Goal: Task Accomplishment & Management: Complete application form

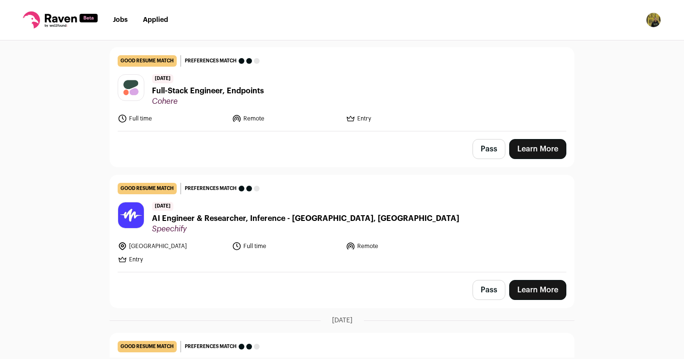
scroll to position [372, 0]
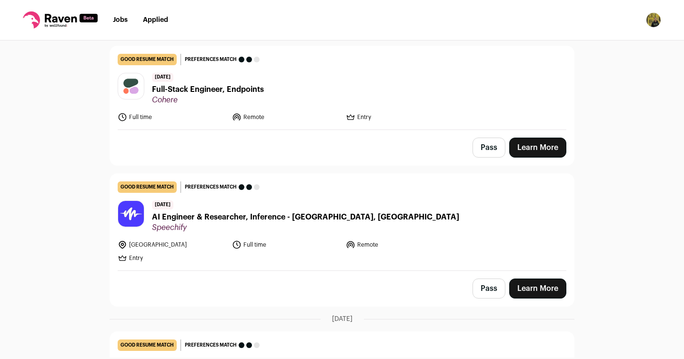
click at [289, 214] on span "AI Engineer & Researcher, Inference - [GEOGRAPHIC_DATA], [GEOGRAPHIC_DATA]" at bounding box center [305, 217] width 307 height 11
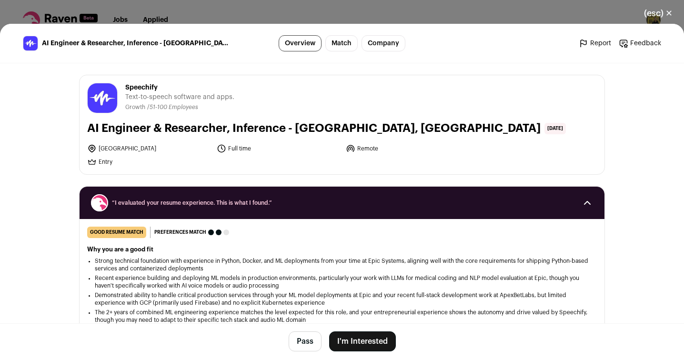
click at [366, 333] on button "I'm Interested" at bounding box center [362, 342] width 67 height 20
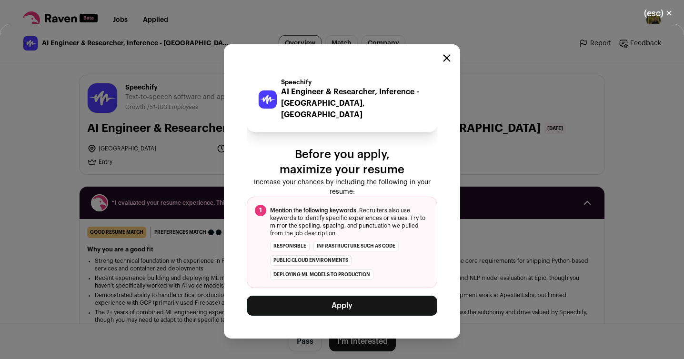
click at [366, 302] on button "Apply" at bounding box center [342, 306] width 191 height 20
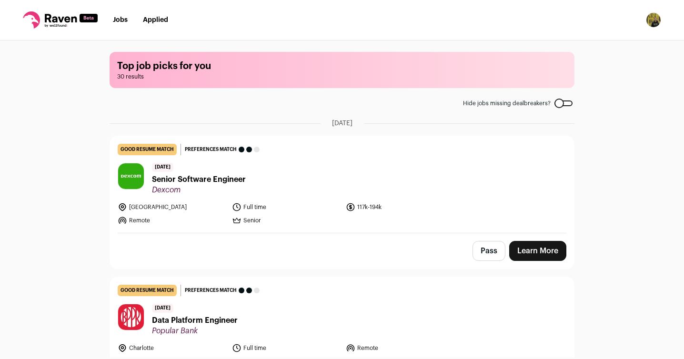
click at [125, 19] on link "Jobs" at bounding box center [120, 20] width 15 height 7
click at [211, 179] on span "Senior Software Engineer" at bounding box center [199, 179] width 94 height 11
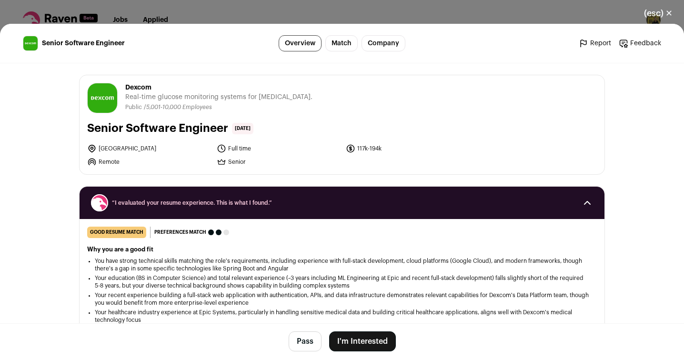
click at [308, 342] on button "Pass" at bounding box center [305, 342] width 33 height 20
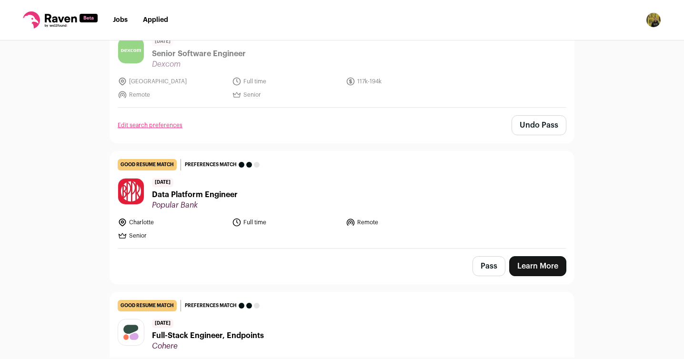
scroll to position [141, 0]
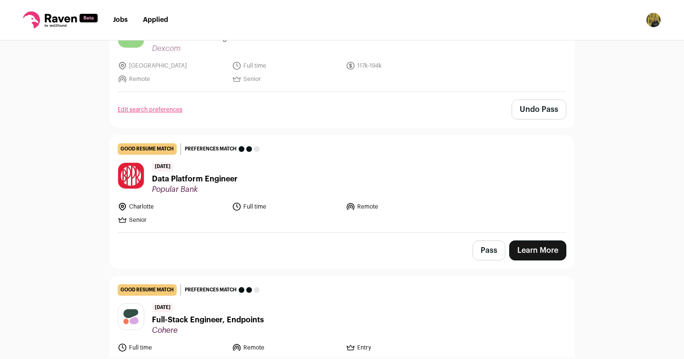
click at [199, 177] on span "Data Platform Engineer" at bounding box center [195, 178] width 86 height 11
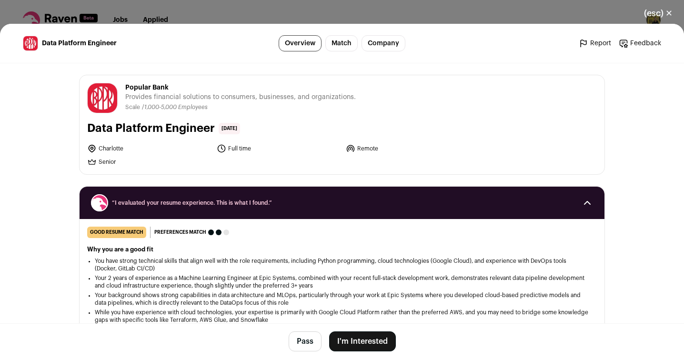
click at [358, 337] on button "I'm Interested" at bounding box center [362, 342] width 67 height 20
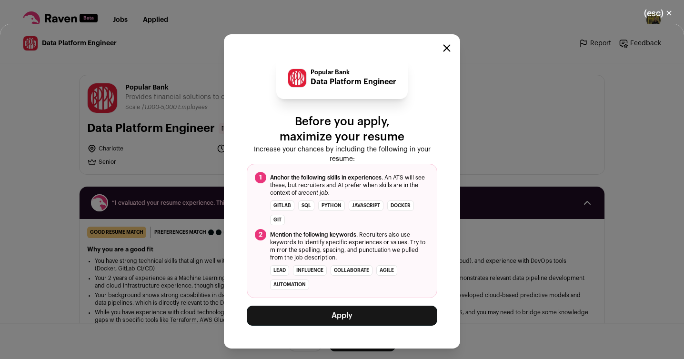
click at [371, 312] on button "Apply" at bounding box center [342, 316] width 191 height 20
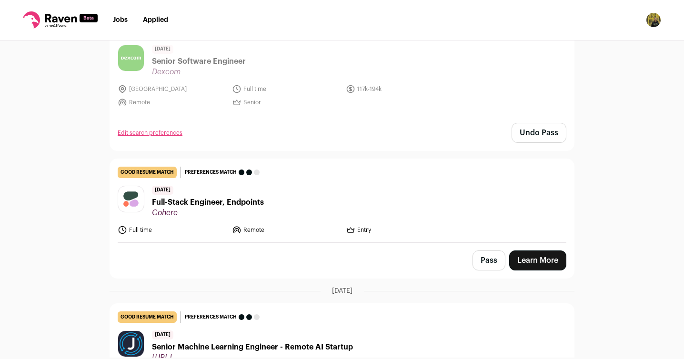
scroll to position [187, 0]
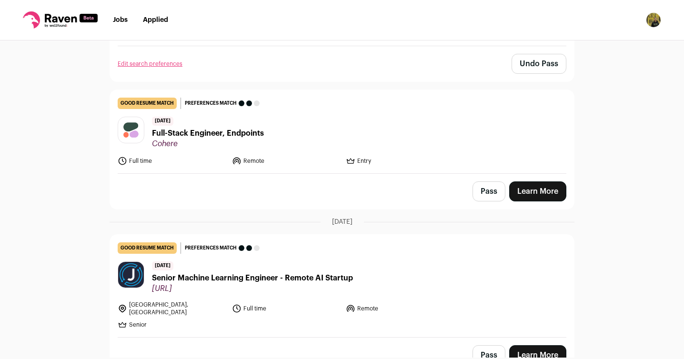
click at [209, 131] on span "Full-Stack Engineer, Endpoints" at bounding box center [208, 133] width 112 height 11
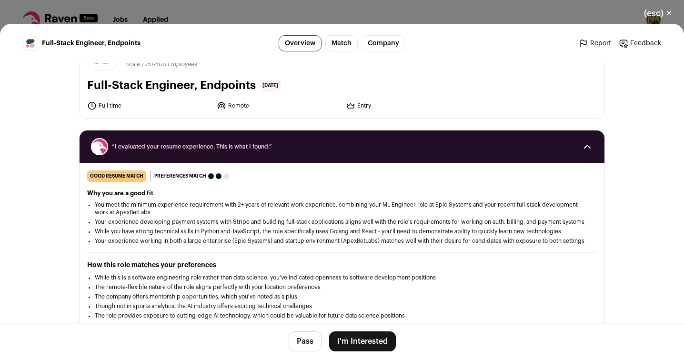
scroll to position [43, 0]
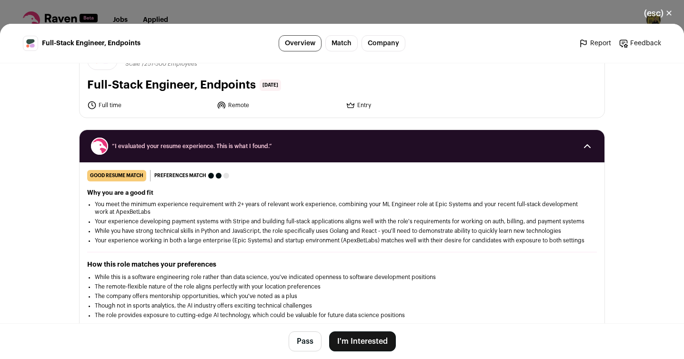
click at [364, 341] on button "I'm Interested" at bounding box center [362, 342] width 67 height 20
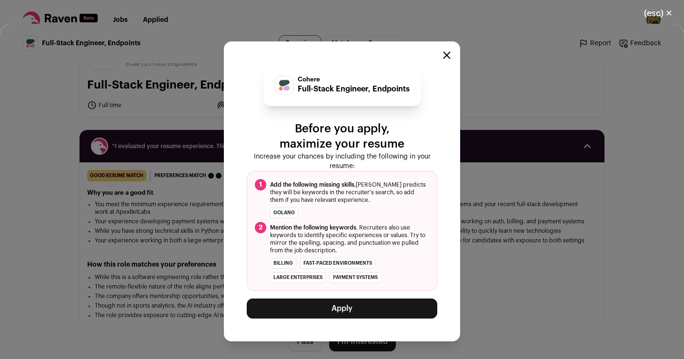
click at [306, 306] on button "Apply" at bounding box center [342, 309] width 191 height 20
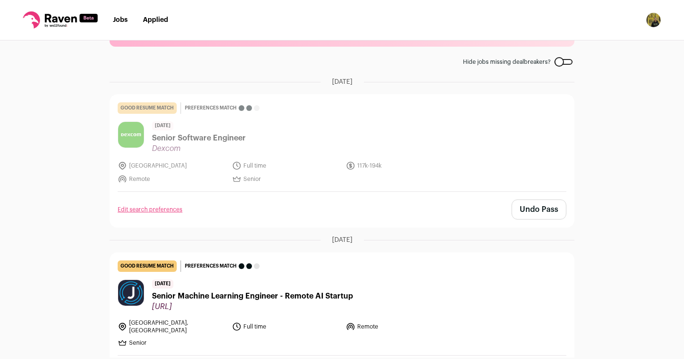
scroll to position [203, 0]
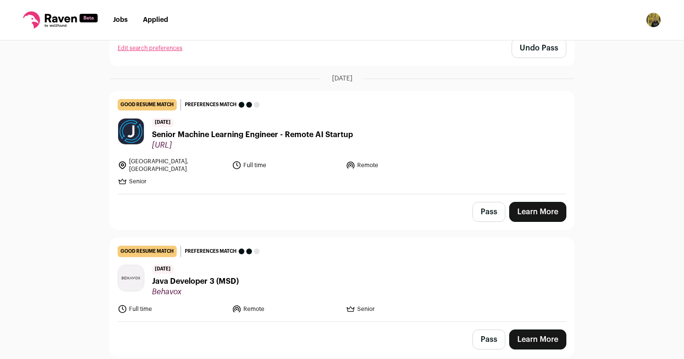
click at [298, 135] on span "Senior Machine Learning Engineer - Remote AI Startup" at bounding box center [252, 134] width 201 height 11
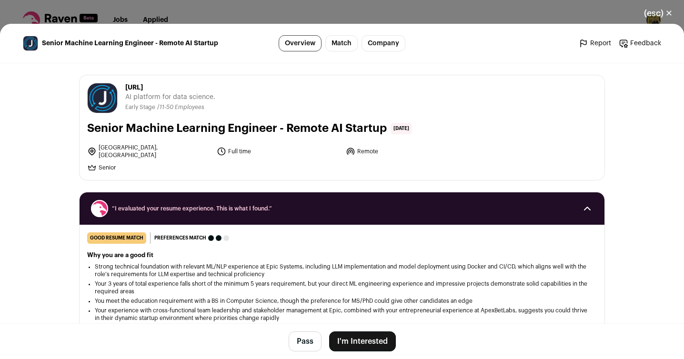
click at [373, 341] on button "I'm Interested" at bounding box center [362, 342] width 67 height 20
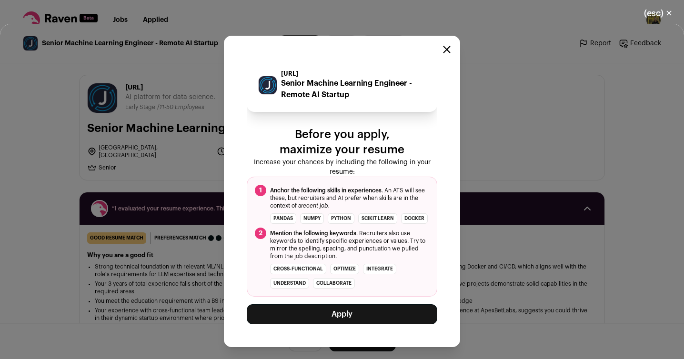
click at [363, 317] on button "Apply" at bounding box center [342, 314] width 191 height 20
